Goal: Task Accomplishment & Management: Manage account settings

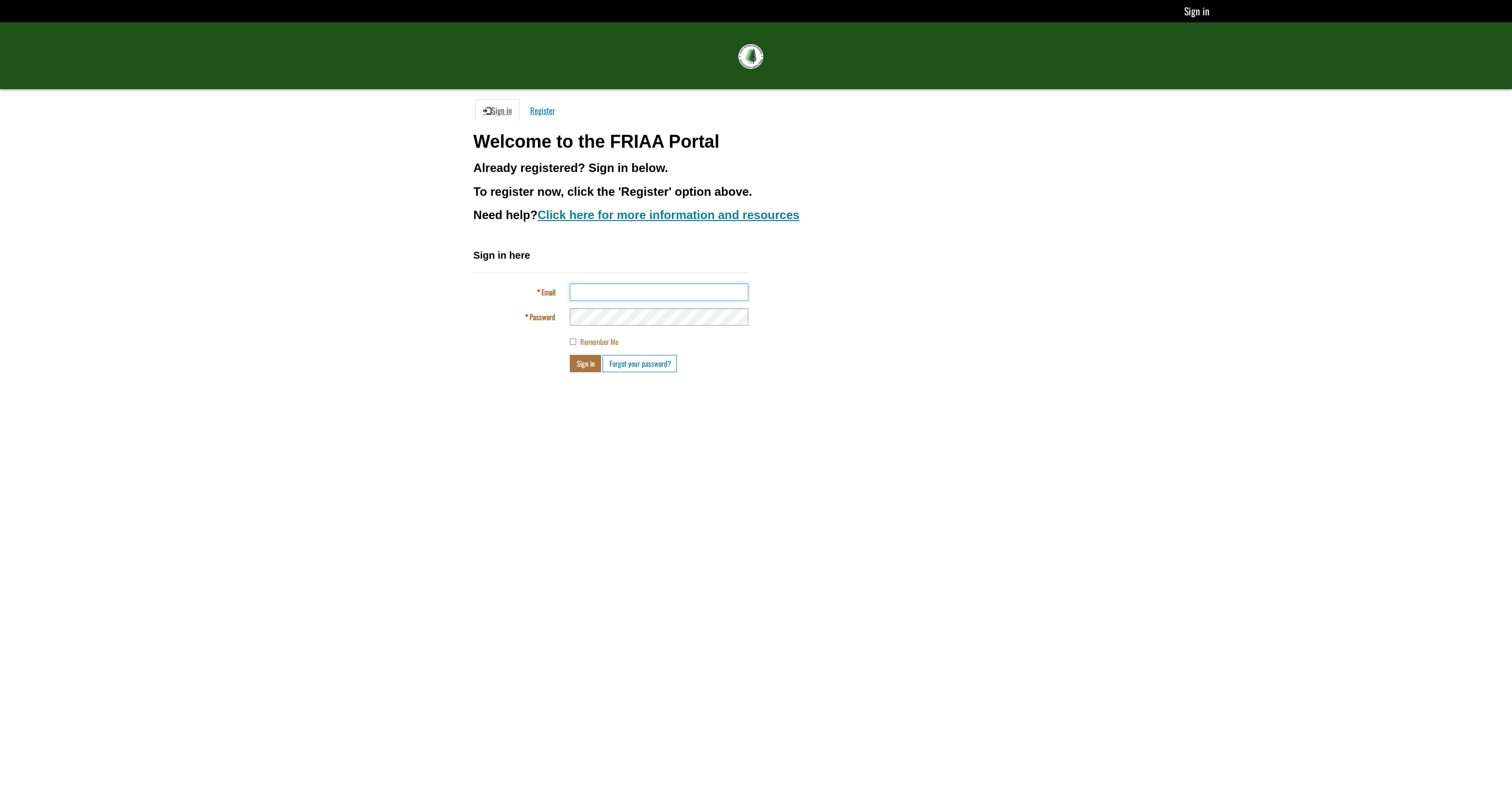
click at [589, 295] on input "Email" at bounding box center [659, 292] width 178 height 18
type input "**********"
click at [570, 355] on button "Sign in" at bounding box center [586, 363] width 31 height 18
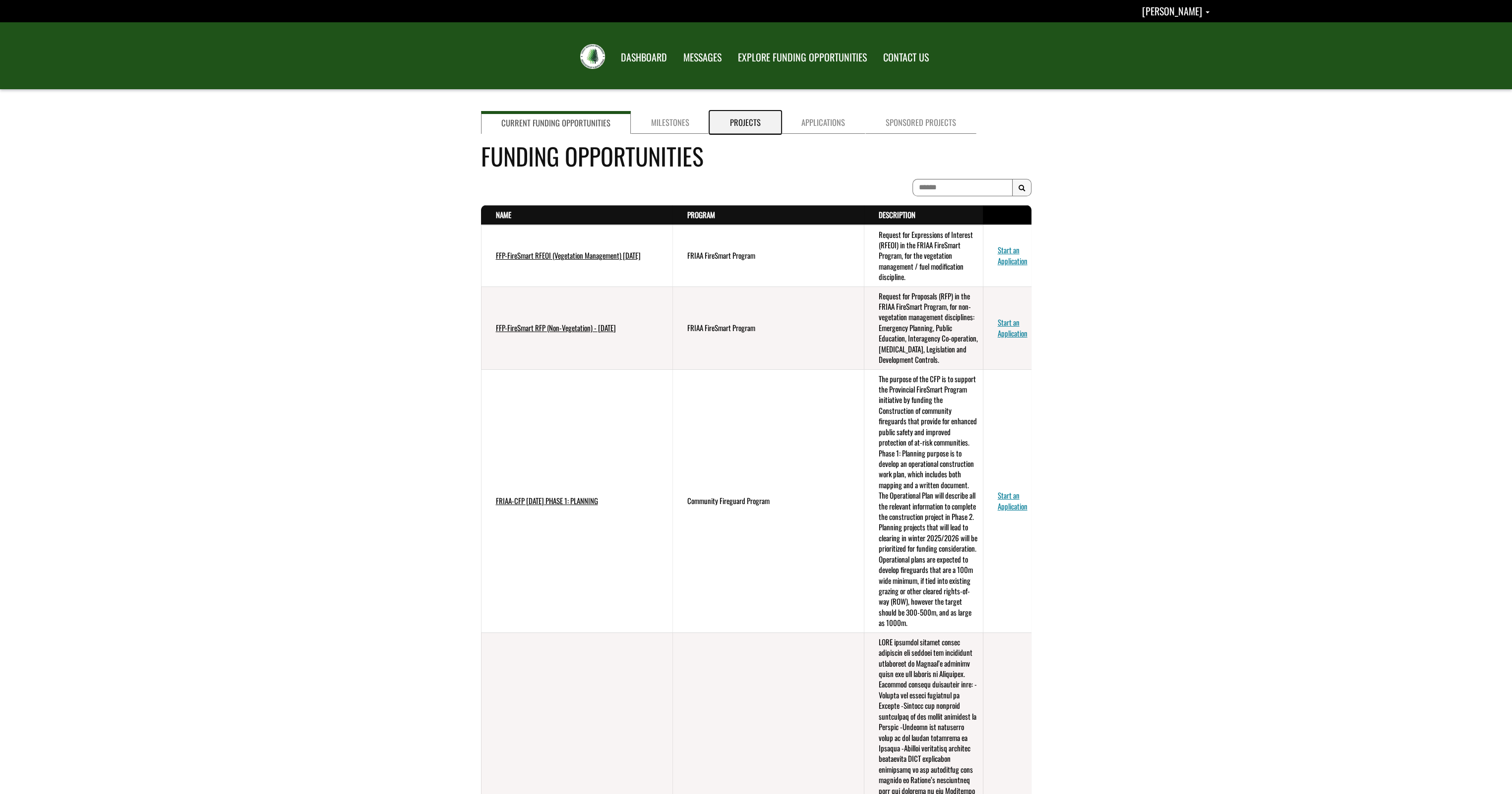
click at [738, 122] on link "Projects" at bounding box center [744, 122] width 71 height 23
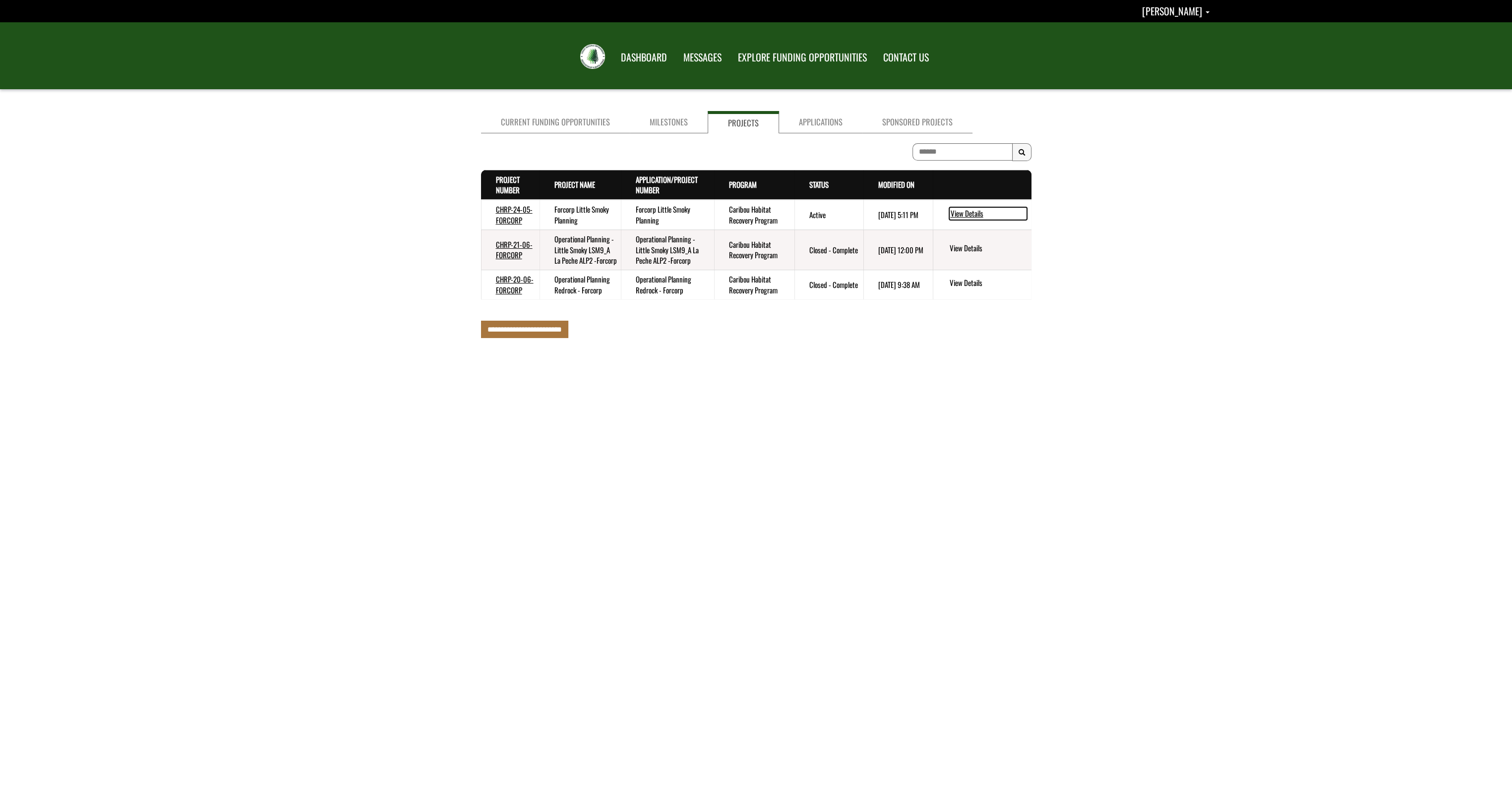
click at [972, 213] on link "View Details" at bounding box center [987, 213] width 78 height 13
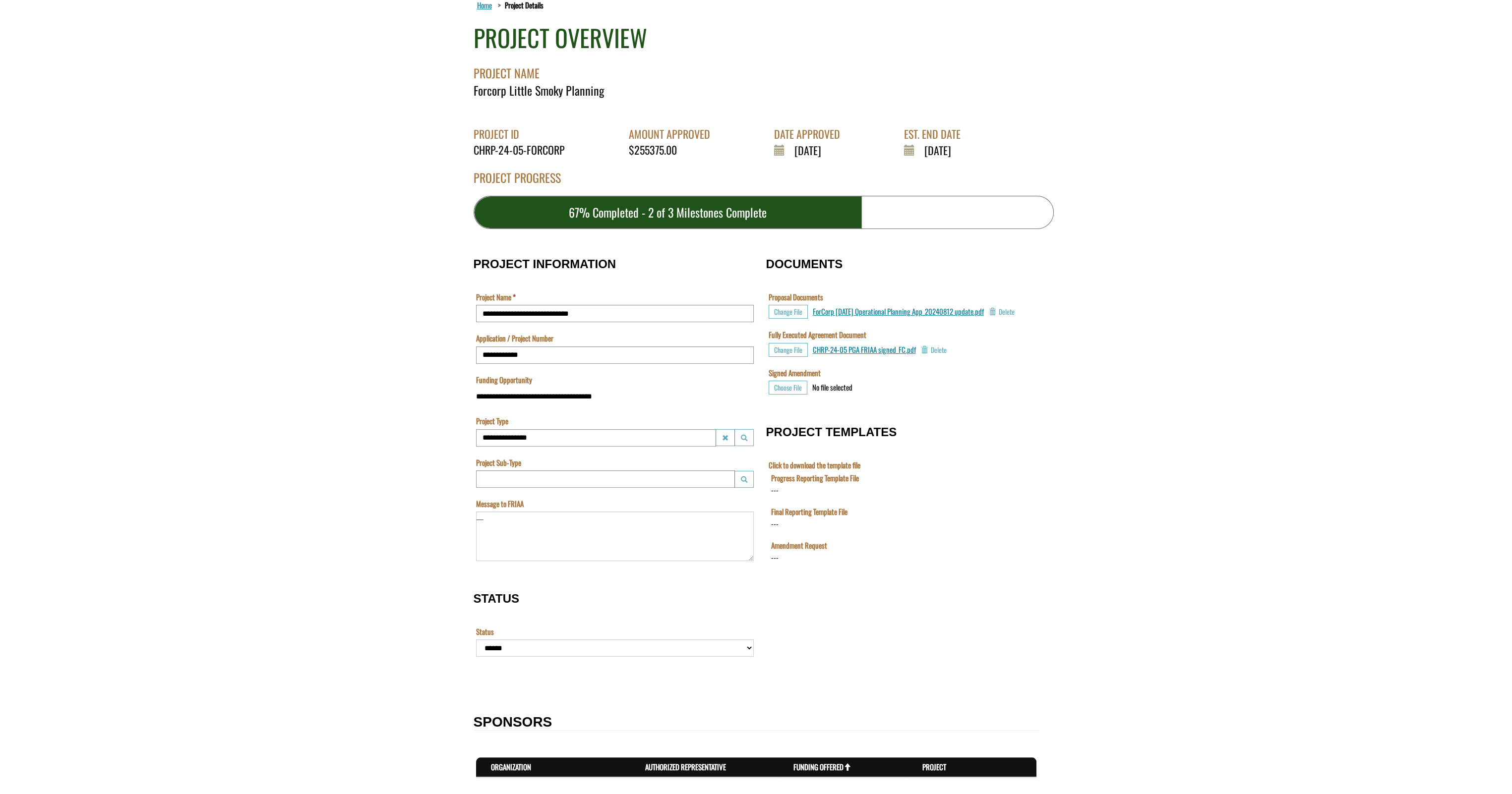
scroll to position [149, 0]
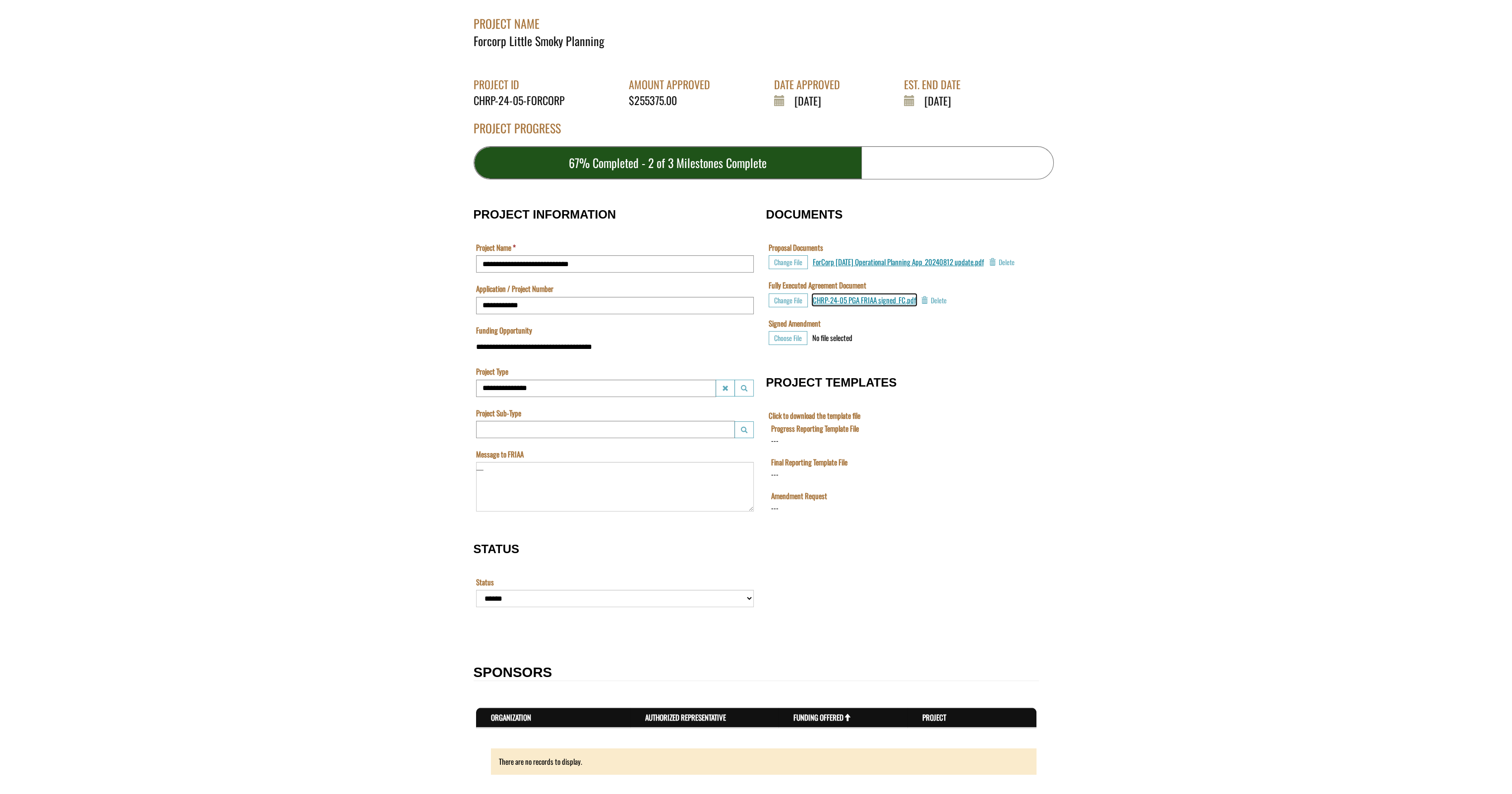
click at [864, 306] on span "CHRP-24-05 PGA FRIAA signed_FC.pdf" at bounding box center [865, 300] width 103 height 11
